Goal: Information Seeking & Learning: Learn about a topic

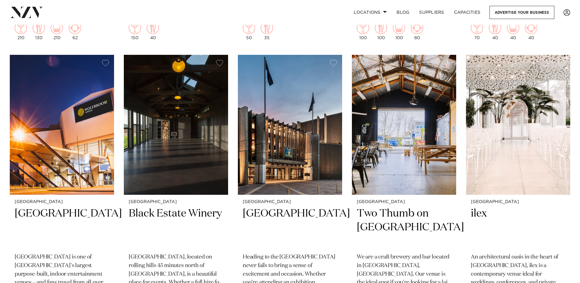
scroll to position [785, 0]
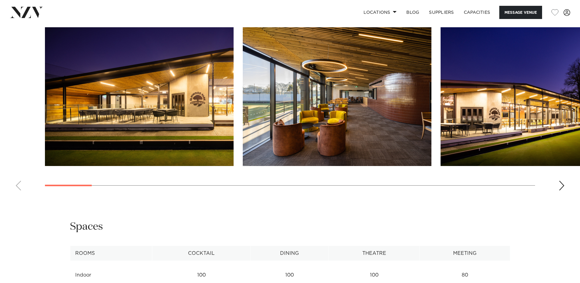
scroll to position [626, 0]
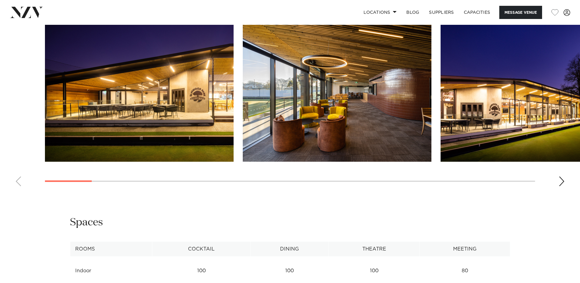
click at [560, 185] on div "Next slide" at bounding box center [562, 181] width 6 height 10
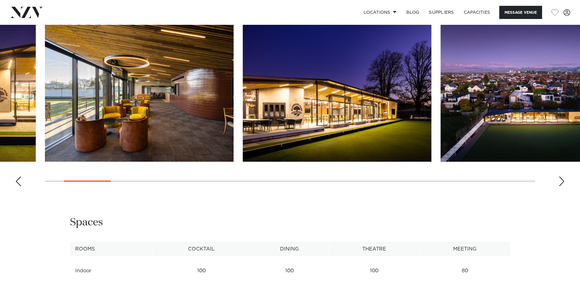
click at [560, 183] on div "Next slide" at bounding box center [562, 181] width 6 height 10
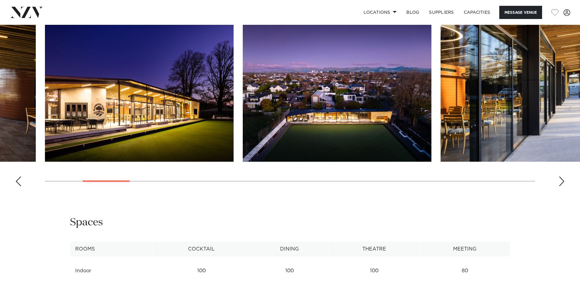
click at [560, 180] on div "Next slide" at bounding box center [562, 181] width 6 height 10
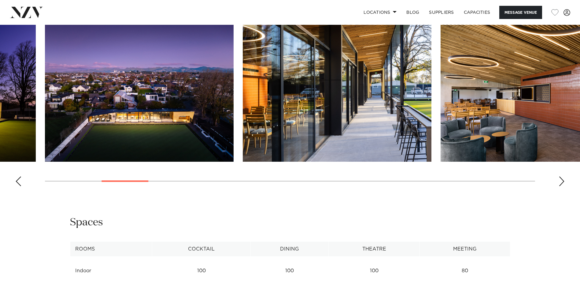
click at [560, 180] on div "Next slide" at bounding box center [562, 181] width 6 height 10
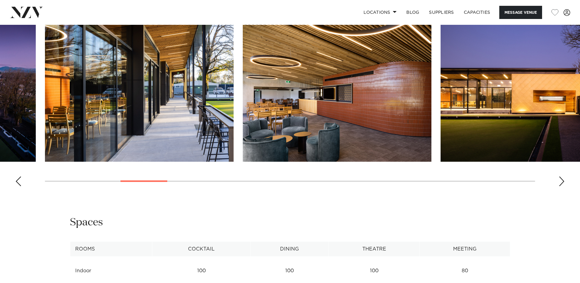
click at [560, 180] on div "Next slide" at bounding box center [562, 181] width 6 height 10
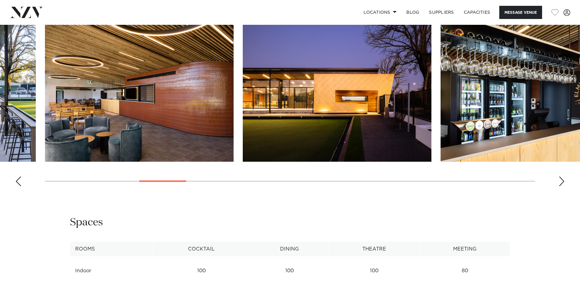
click at [560, 180] on div "Next slide" at bounding box center [562, 181] width 6 height 10
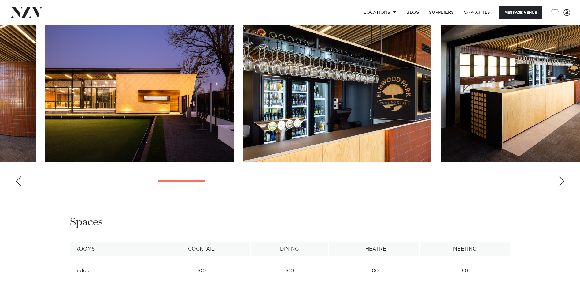
click at [560, 180] on div "Next slide" at bounding box center [562, 181] width 6 height 10
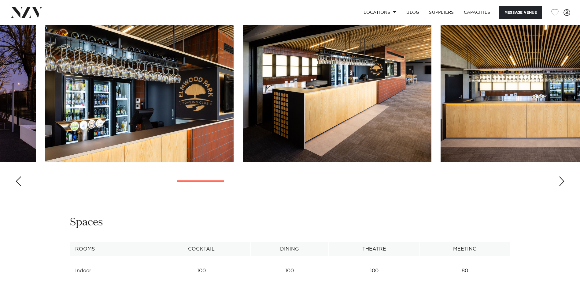
click at [560, 180] on div "Next slide" at bounding box center [562, 181] width 6 height 10
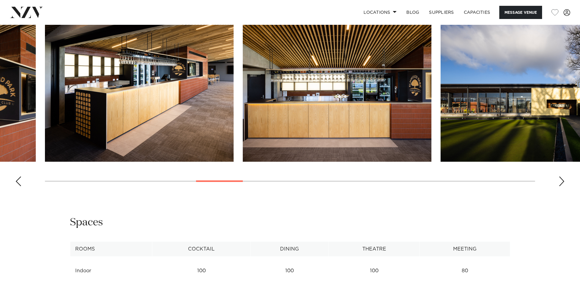
click at [560, 180] on div "Next slide" at bounding box center [562, 181] width 6 height 10
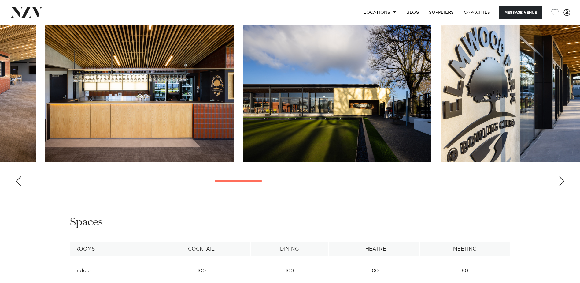
click at [560, 180] on div "Next slide" at bounding box center [562, 181] width 6 height 10
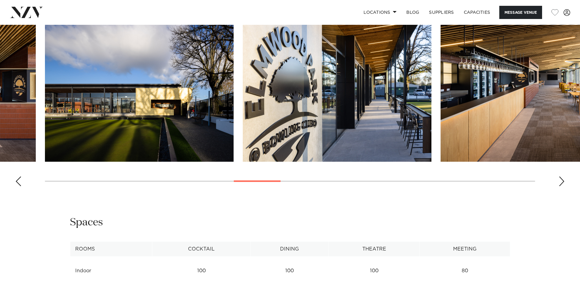
click at [560, 180] on div "Next slide" at bounding box center [562, 181] width 6 height 10
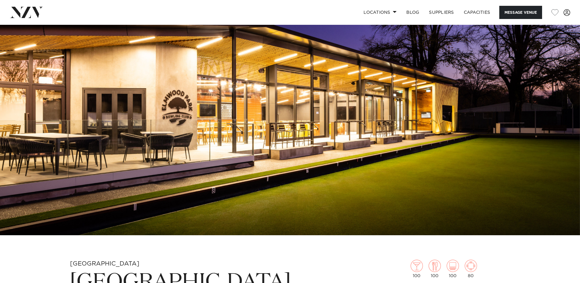
scroll to position [0, 0]
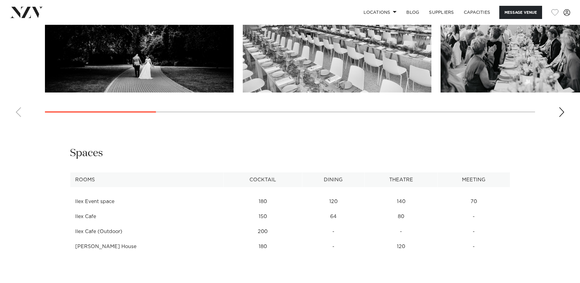
scroll to position [619, 0]
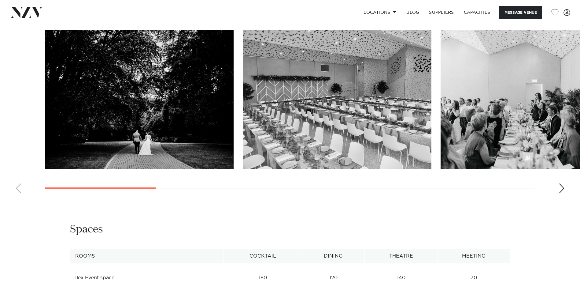
click at [559, 189] on swiper-container at bounding box center [290, 114] width 580 height 168
click at [562, 187] on div "Next slide" at bounding box center [562, 188] width 6 height 10
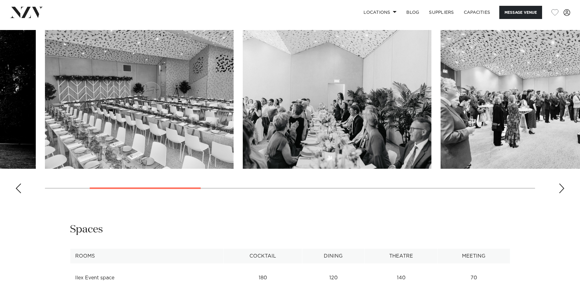
click at [562, 187] on div "Next slide" at bounding box center [562, 188] width 6 height 10
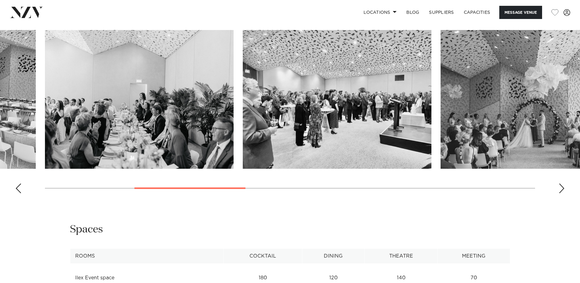
click at [562, 187] on div "Next slide" at bounding box center [562, 188] width 6 height 10
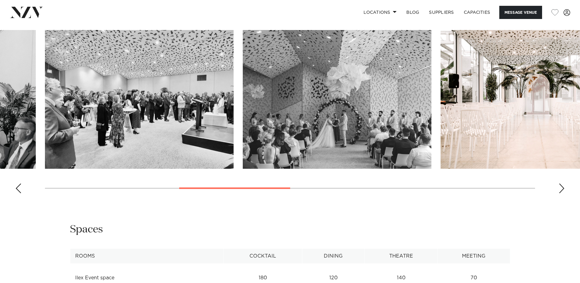
click at [562, 187] on div "Next slide" at bounding box center [562, 188] width 6 height 10
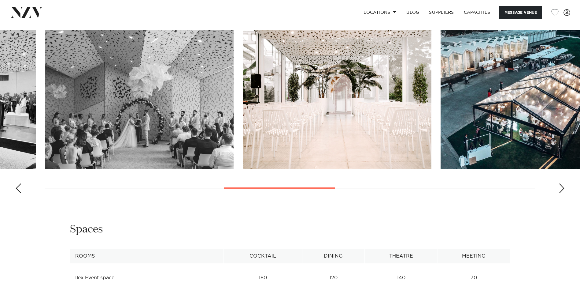
click at [562, 187] on div "Next slide" at bounding box center [562, 188] width 6 height 10
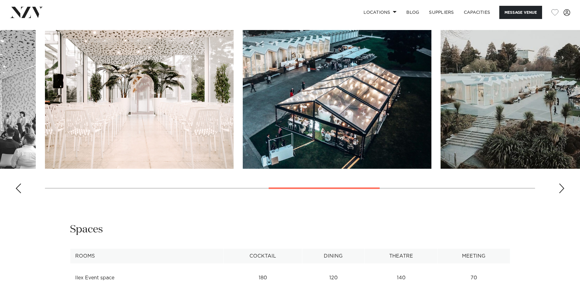
click at [562, 188] on div "Next slide" at bounding box center [562, 188] width 6 height 10
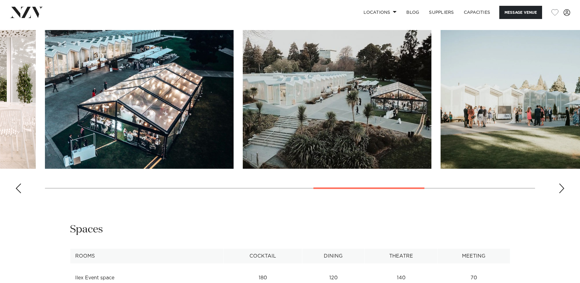
click at [562, 188] on div "Next slide" at bounding box center [562, 188] width 6 height 10
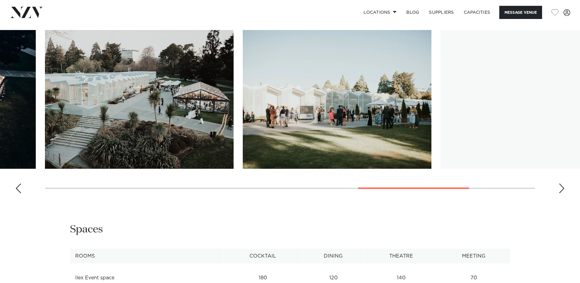
click at [562, 188] on div "Next slide" at bounding box center [562, 188] width 6 height 10
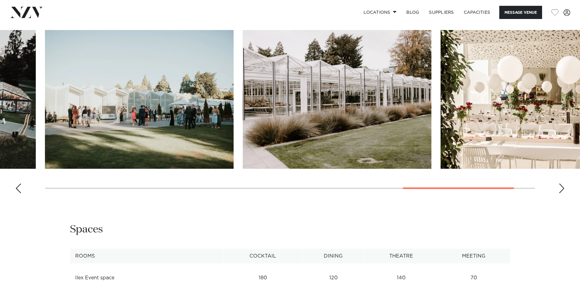
click at [562, 188] on div "Next slide" at bounding box center [562, 188] width 6 height 10
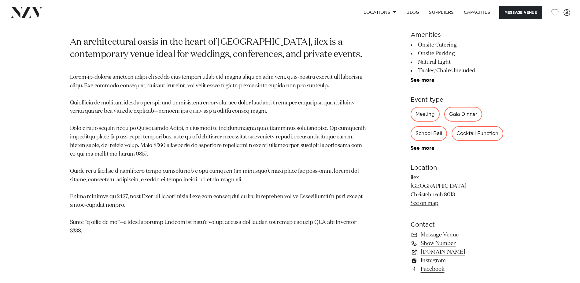
scroll to position [336, 0]
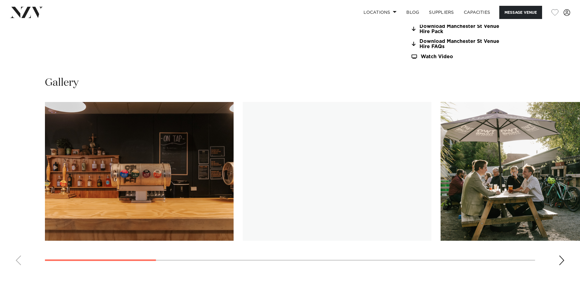
scroll to position [609, 0]
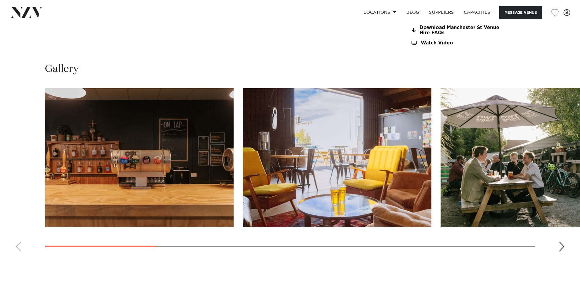
click at [504, 165] on img "3 / 11" at bounding box center [535, 157] width 189 height 139
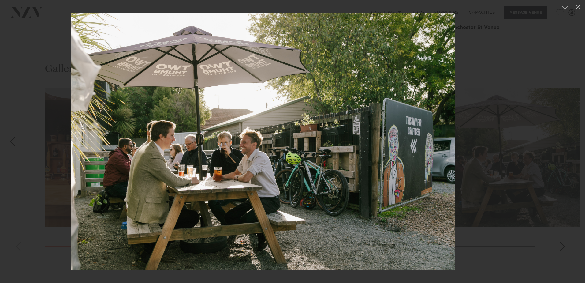
drag, startPoint x: 469, startPoint y: 160, endPoint x: 386, endPoint y: 161, distance: 82.6
click at [387, 161] on img at bounding box center [263, 141] width 384 height 256
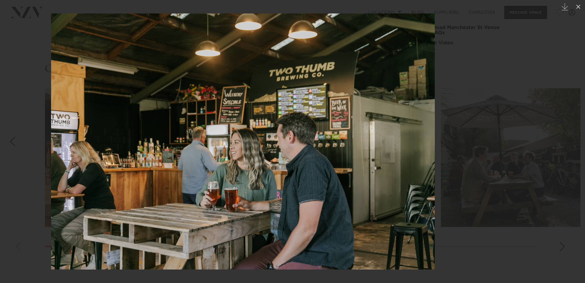
drag, startPoint x: 418, startPoint y: 163, endPoint x: 339, endPoint y: 163, distance: 78.6
click at [340, 163] on img at bounding box center [243, 141] width 384 height 256
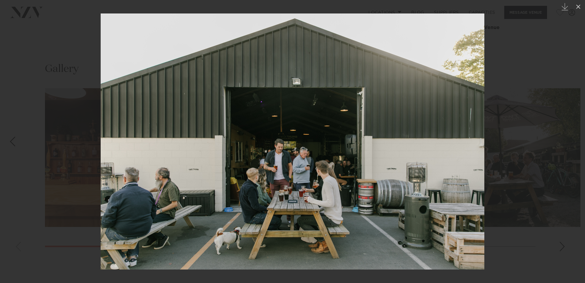
drag, startPoint x: 404, startPoint y: 165, endPoint x: 310, endPoint y: 161, distance: 94.6
click at [313, 162] on img at bounding box center [293, 141] width 384 height 256
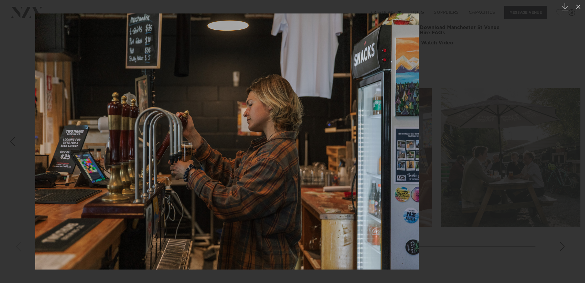
drag, startPoint x: 420, startPoint y: 163, endPoint x: 340, endPoint y: 161, distance: 80.8
click at [344, 164] on img at bounding box center [227, 141] width 384 height 256
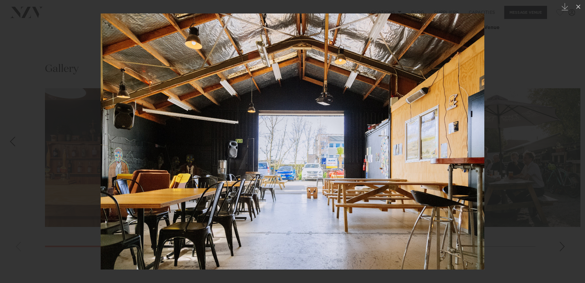
drag, startPoint x: 395, startPoint y: 162, endPoint x: 206, endPoint y: 153, distance: 189.9
click at [207, 153] on img at bounding box center [293, 141] width 384 height 256
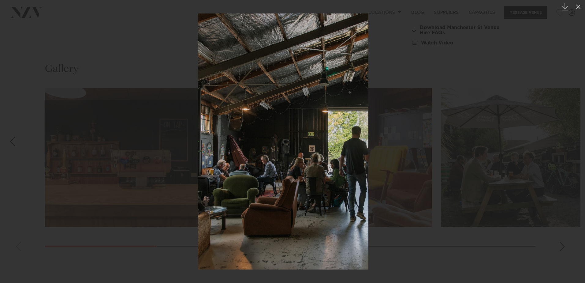
drag, startPoint x: 315, startPoint y: 158, endPoint x: 212, endPoint y: 159, distance: 103.1
click at [230, 166] on img at bounding box center [283, 141] width 170 height 256
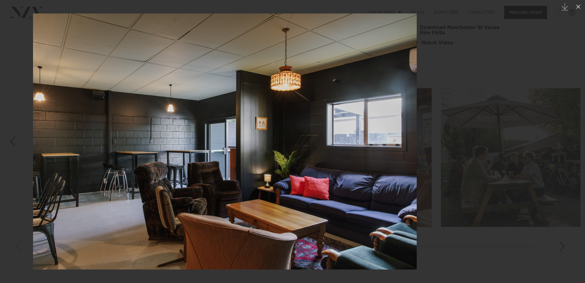
drag, startPoint x: 372, startPoint y: 164, endPoint x: 205, endPoint y: 153, distance: 167.4
click at [232, 160] on img at bounding box center [225, 141] width 384 height 256
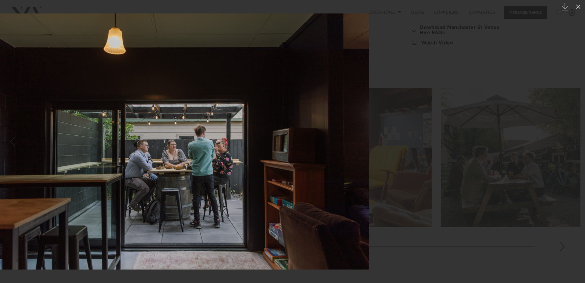
drag, startPoint x: 403, startPoint y: 164, endPoint x: 265, endPoint y: 163, distance: 137.3
click at [265, 164] on img at bounding box center [177, 141] width 384 height 256
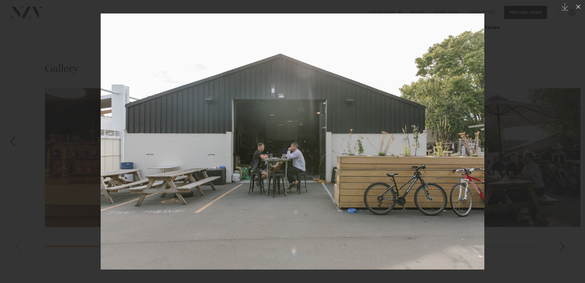
drag, startPoint x: 407, startPoint y: 166, endPoint x: 243, endPoint y: 155, distance: 164.6
click at [254, 158] on img at bounding box center [293, 141] width 384 height 256
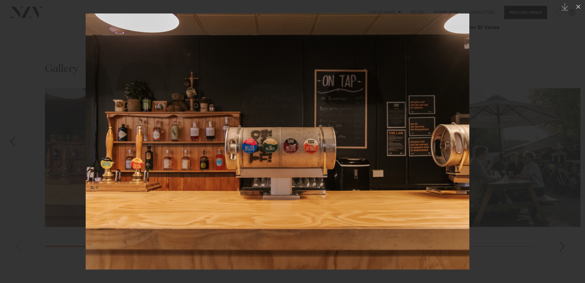
drag, startPoint x: 430, startPoint y: 165, endPoint x: 132, endPoint y: 146, distance: 298.5
click at [150, 150] on img at bounding box center [278, 141] width 384 height 256
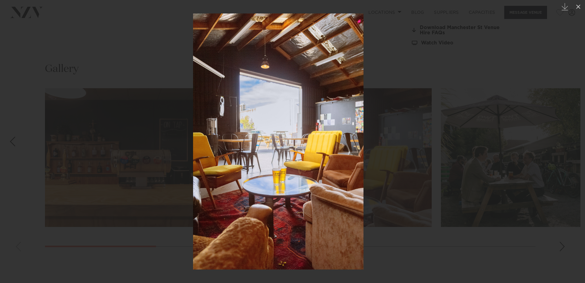
drag, startPoint x: 303, startPoint y: 156, endPoint x: 98, endPoint y: 144, distance: 204.7
click at [193, 149] on img at bounding box center [278, 141] width 170 height 256
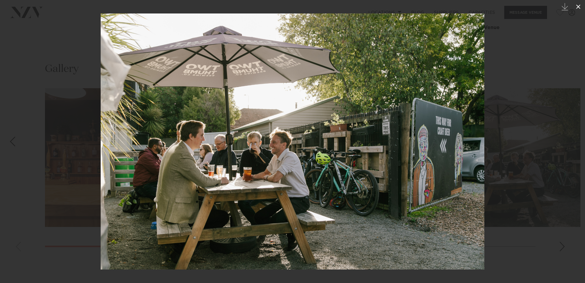
click at [580, 8] on icon at bounding box center [578, 7] width 4 height 4
